Goal: Task Accomplishment & Management: Use online tool/utility

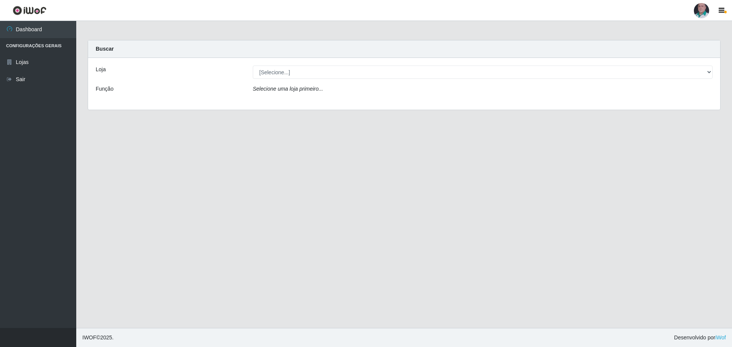
click at [267, 70] on select "[Selecione...] Mar Vermelho - Loja 05" at bounding box center [483, 72] width 460 height 13
select select "252"
click at [253, 66] on select "[Selecione...] Mar Vermelho - Loja 05" at bounding box center [483, 72] width 460 height 13
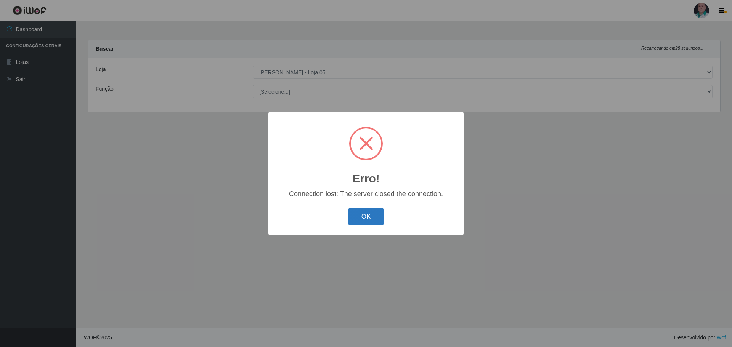
click at [365, 215] on button "OK" at bounding box center [366, 217] width 35 height 18
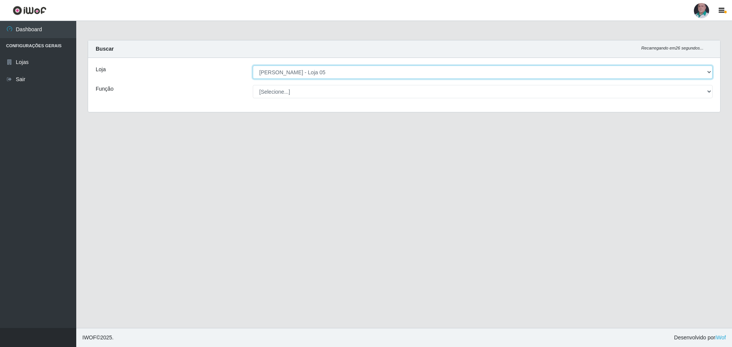
click at [289, 72] on select "[Selecione...] Mar Vermelho - Loja 05" at bounding box center [483, 72] width 460 height 13
click at [253, 66] on select "[Selecione...] Mar Vermelho - Loja 05" at bounding box center [483, 72] width 460 height 13
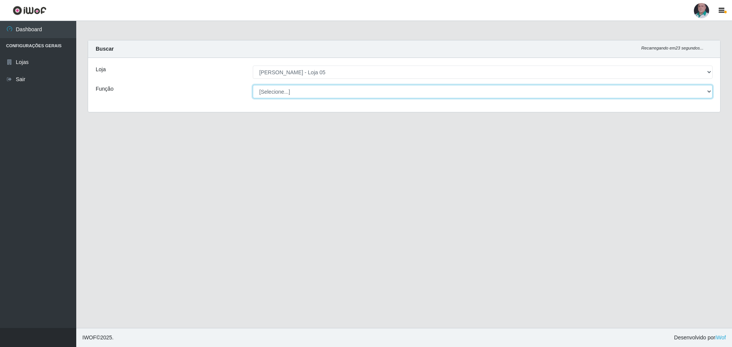
click at [283, 90] on select "[Selecione...] ASG ASG + ASG ++ Auxiliar de Depósito Auxiliar de Depósito + Aux…" at bounding box center [483, 91] width 460 height 13
click at [253, 85] on select "[Selecione...] ASG ASG + ASG ++ Auxiliar de Depósito Auxiliar de Depósito + Aux…" at bounding box center [483, 91] width 460 height 13
click at [272, 92] on select "[Selecione...] ASG ASG + ASG ++ Auxiliar de Depósito Auxiliar de Depósito + Aux…" at bounding box center [483, 91] width 460 height 13
click at [178, 159] on main "Carregando... Buscar Recarregando em 12 segundos... Loja [Selecione...] Mar Ver…" at bounding box center [404, 174] width 656 height 307
drag, startPoint x: 486, startPoint y: 149, endPoint x: 533, endPoint y: 161, distance: 48.6
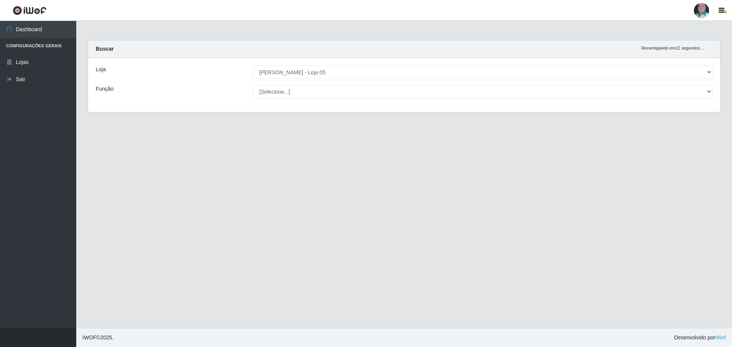
click at [487, 154] on main "Carregando... Buscar Recarregando em 11 segundos... Loja [Selecione...] Mar Ver…" at bounding box center [404, 174] width 656 height 307
click at [299, 87] on div "Loja [Selecione...] Mar Vermelho - Loja 05 Função [Selecione...] ASG ASG + ASG …" at bounding box center [404, 85] width 632 height 54
click at [299, 83] on div "Loja [Selecione...] Mar Vermelho - Loja 05 Função [Selecione...] ASG ASG + ASG …" at bounding box center [404, 85] width 632 height 54
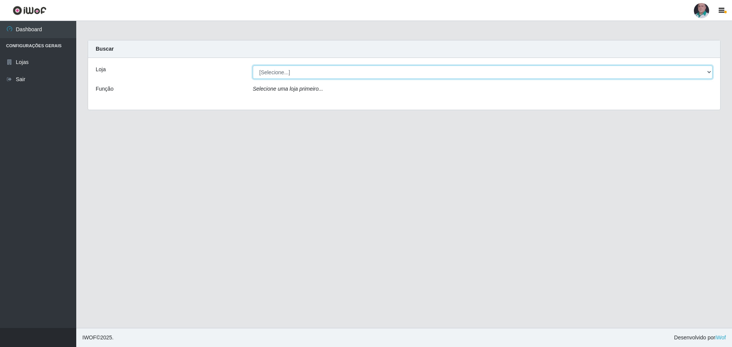
click at [268, 74] on select "[Selecione...] Mar Vermelho - Loja 05" at bounding box center [483, 72] width 460 height 13
select select "252"
click at [253, 66] on select "[Selecione...] Mar Vermelho - Loja 05" at bounding box center [483, 72] width 460 height 13
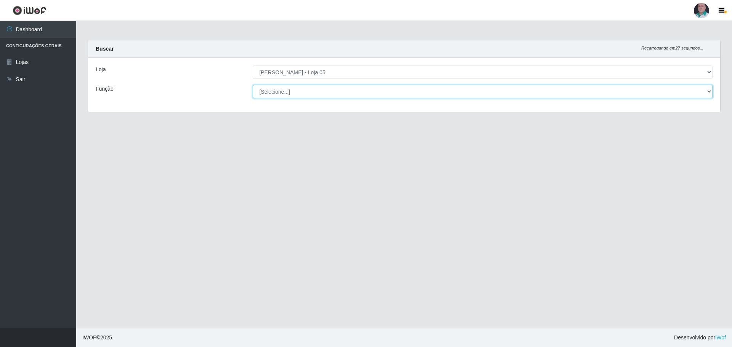
click at [278, 96] on select "[Selecione...] ASG ASG + ASG ++ Auxiliar de Depósito Auxiliar de Depósito + Aux…" at bounding box center [483, 91] width 460 height 13
select select "24"
click at [253, 85] on select "[Selecione...] ASG ASG + ASG ++ Auxiliar de Depósito Auxiliar de Depósito + Aux…" at bounding box center [483, 91] width 460 height 13
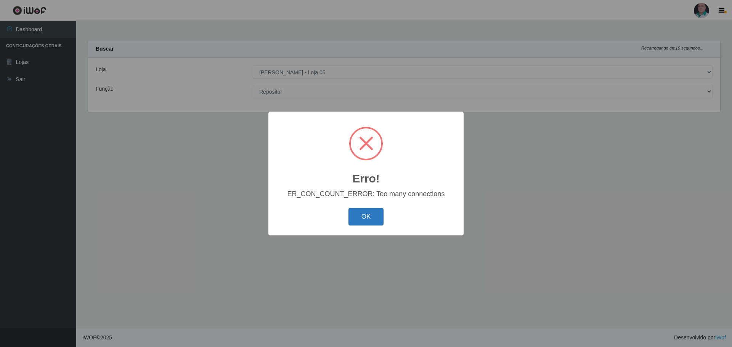
click at [374, 217] on button "OK" at bounding box center [366, 217] width 35 height 18
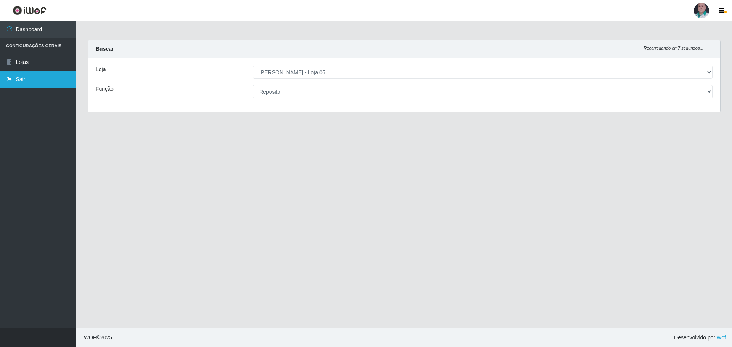
click at [12, 80] on icon at bounding box center [9, 79] width 7 height 5
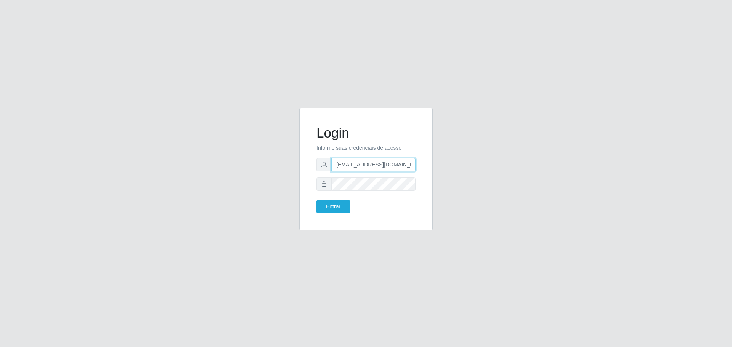
click at [380, 168] on input "hortifrut.loja5@marvermelhoatacado.com.br" at bounding box center [373, 164] width 84 height 13
click at [333, 211] on button "Entrar" at bounding box center [333, 206] width 34 height 13
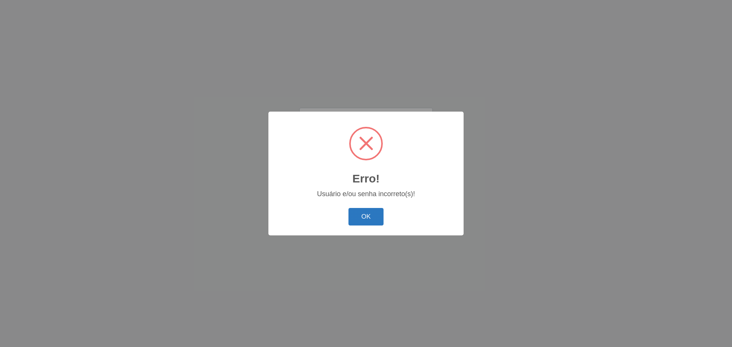
click at [361, 216] on button "OK" at bounding box center [366, 217] width 35 height 18
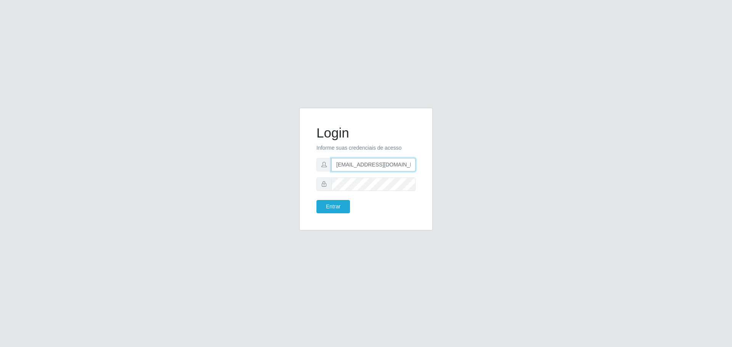
click at [358, 168] on input "mercearia.loja5@marvermelhoatacado.com.br" at bounding box center [373, 164] width 84 height 13
type input "hortifrut.loja5@marvermelhoatacado.com.br"
click at [332, 205] on button "Entrar" at bounding box center [333, 206] width 34 height 13
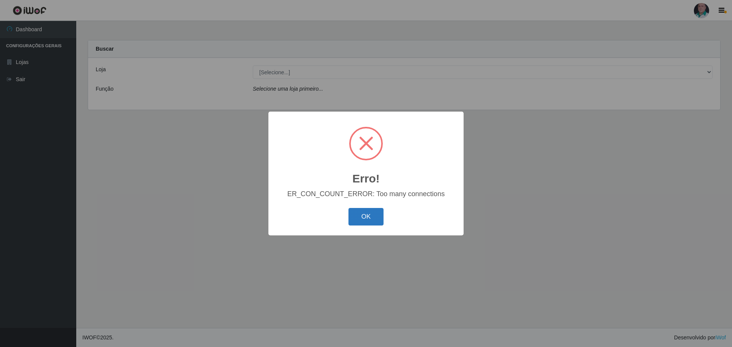
click at [377, 216] on button "OK" at bounding box center [366, 217] width 35 height 18
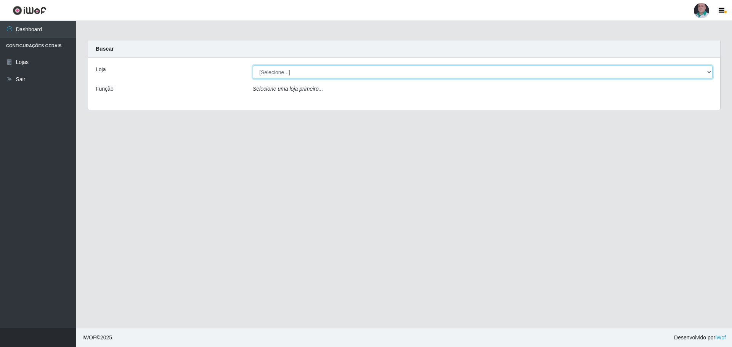
click at [268, 70] on select "[Selecione...] Mar Vermelho - Loja 05" at bounding box center [483, 72] width 460 height 13
select select "252"
click at [253, 66] on select "[Selecione...] Mar Vermelho - Loja 05" at bounding box center [483, 72] width 460 height 13
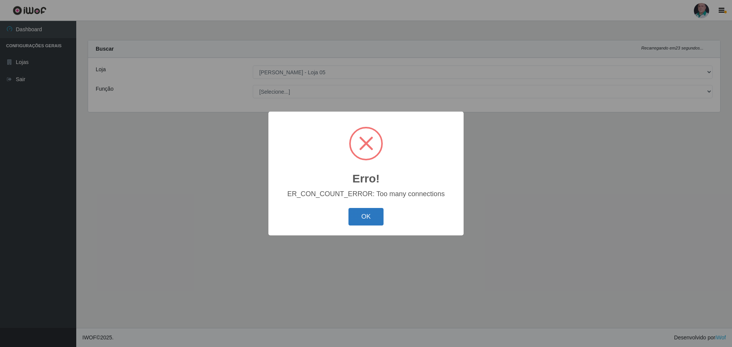
click at [376, 215] on button "OK" at bounding box center [366, 217] width 35 height 18
